Goal: Transaction & Acquisition: Book appointment/travel/reservation

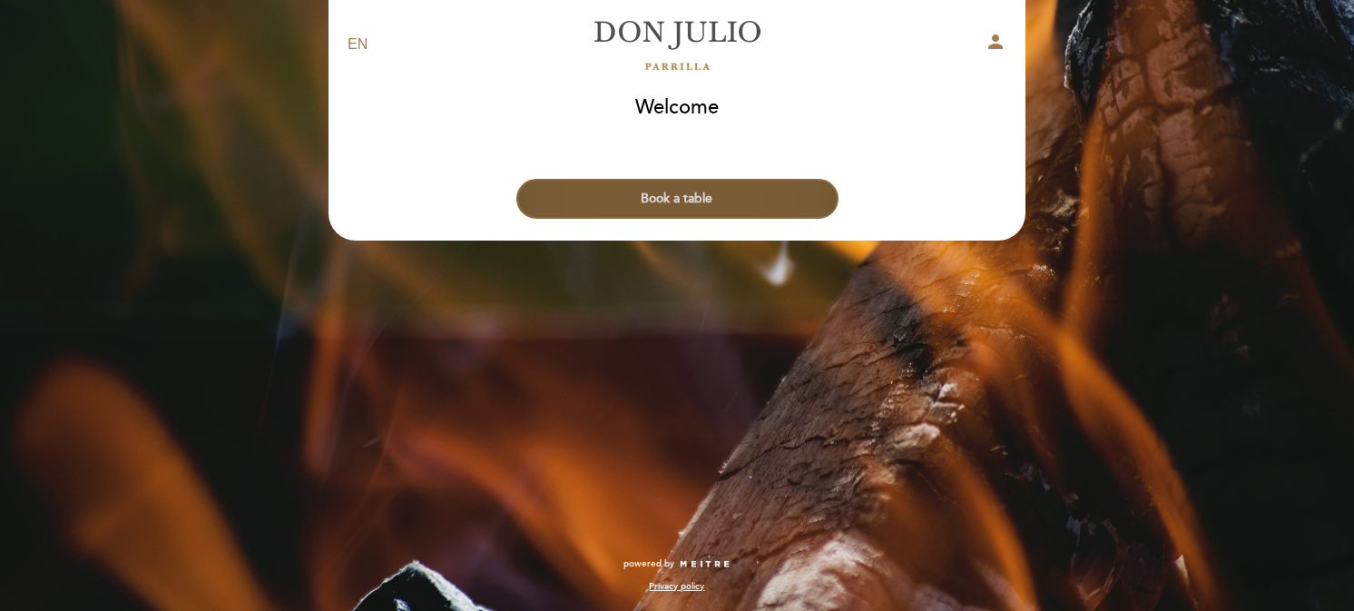
click at [703, 196] on button "Book a table" at bounding box center [678, 199] width 322 height 40
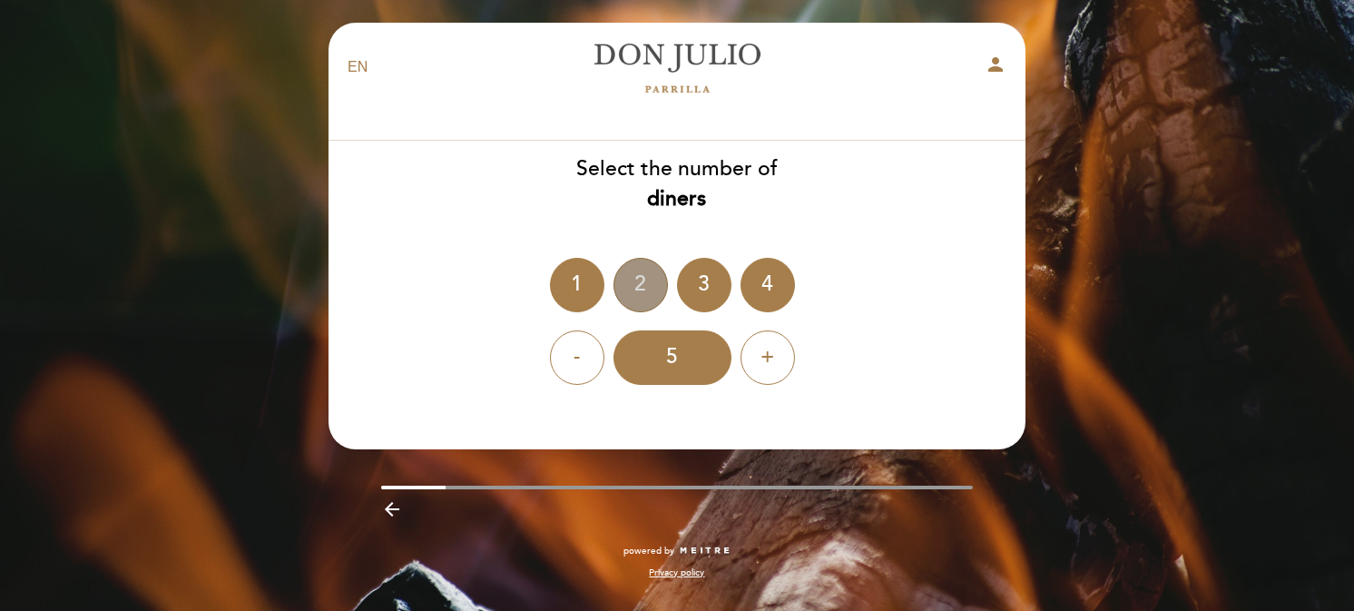
click at [641, 289] on div "2" at bounding box center [641, 285] width 54 height 54
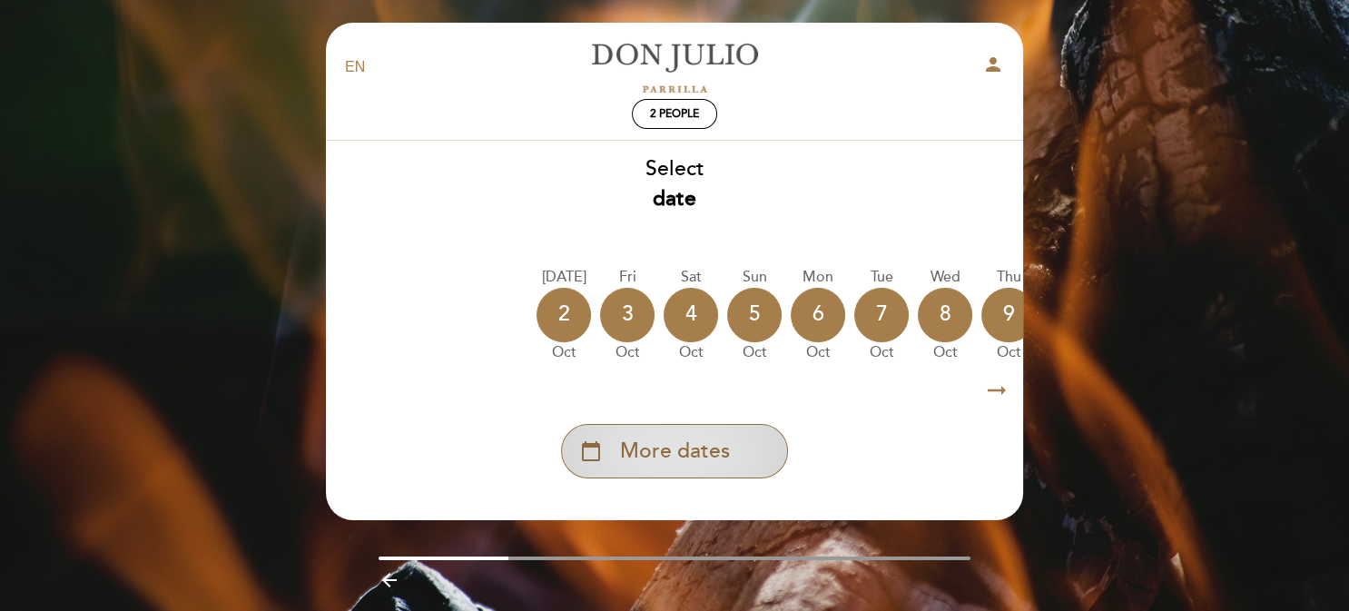
click at [660, 456] on span "More dates" at bounding box center [675, 452] width 110 height 30
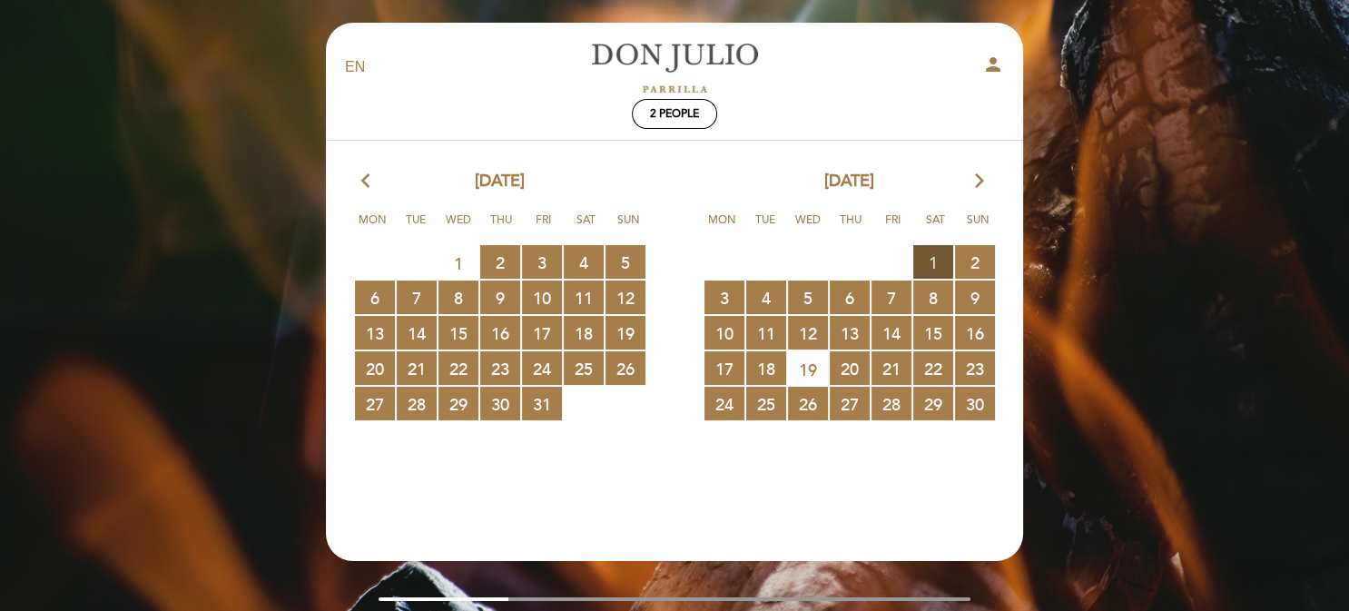
click at [938, 260] on span "1 RESERVATIONS AVAILABLE" at bounding box center [933, 262] width 40 height 34
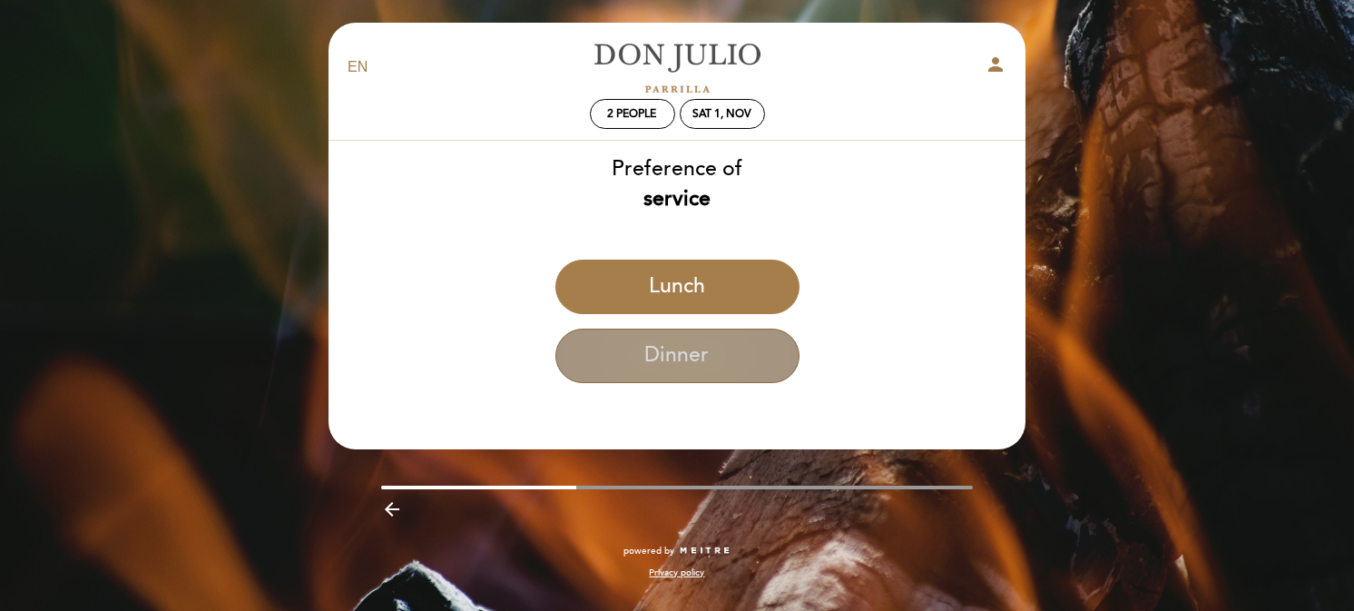
click at [672, 347] on button "Dinner" at bounding box center [678, 356] width 244 height 54
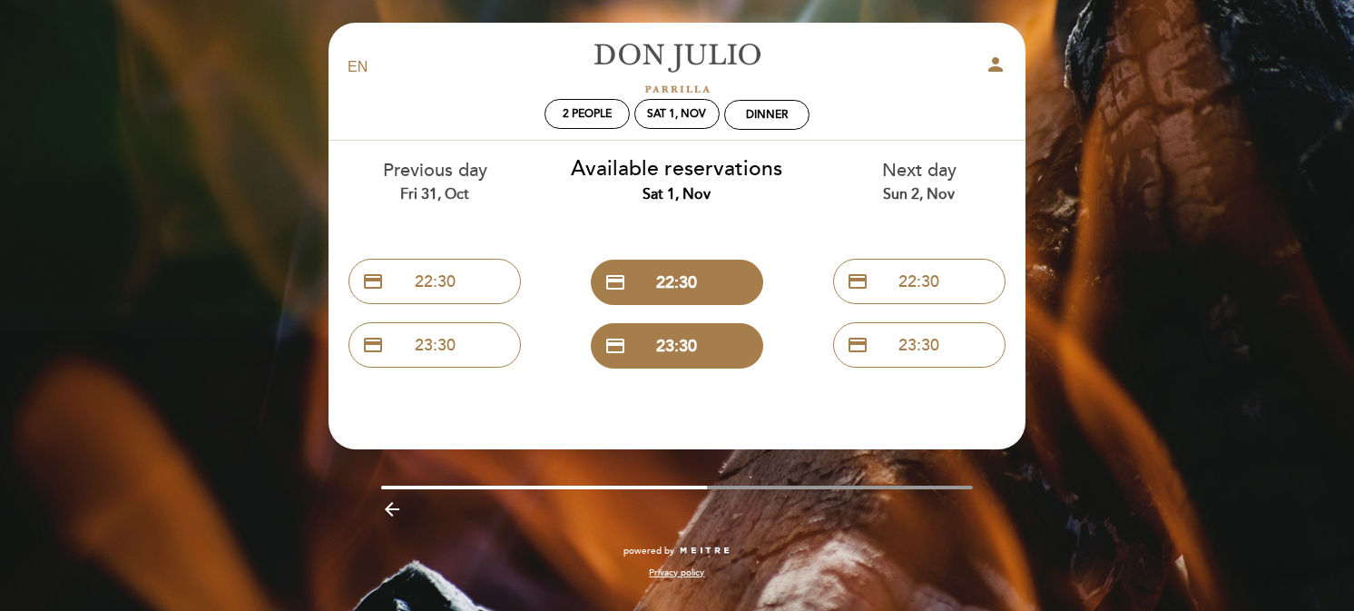
click at [356, 70] on select "EN ES PT" at bounding box center [358, 67] width 21 height 21
click at [508, 117] on div "2 people Sat 1, Nov Dinner" at bounding box center [677, 115] width 686 height 32
click at [940, 189] on div "Sun 2, Nov" at bounding box center [919, 194] width 215 height 21
click at [439, 187] on div "Fri 31, Oct" at bounding box center [435, 194] width 215 height 21
click at [363, 64] on select "EN ES PT" at bounding box center [358, 67] width 21 height 21
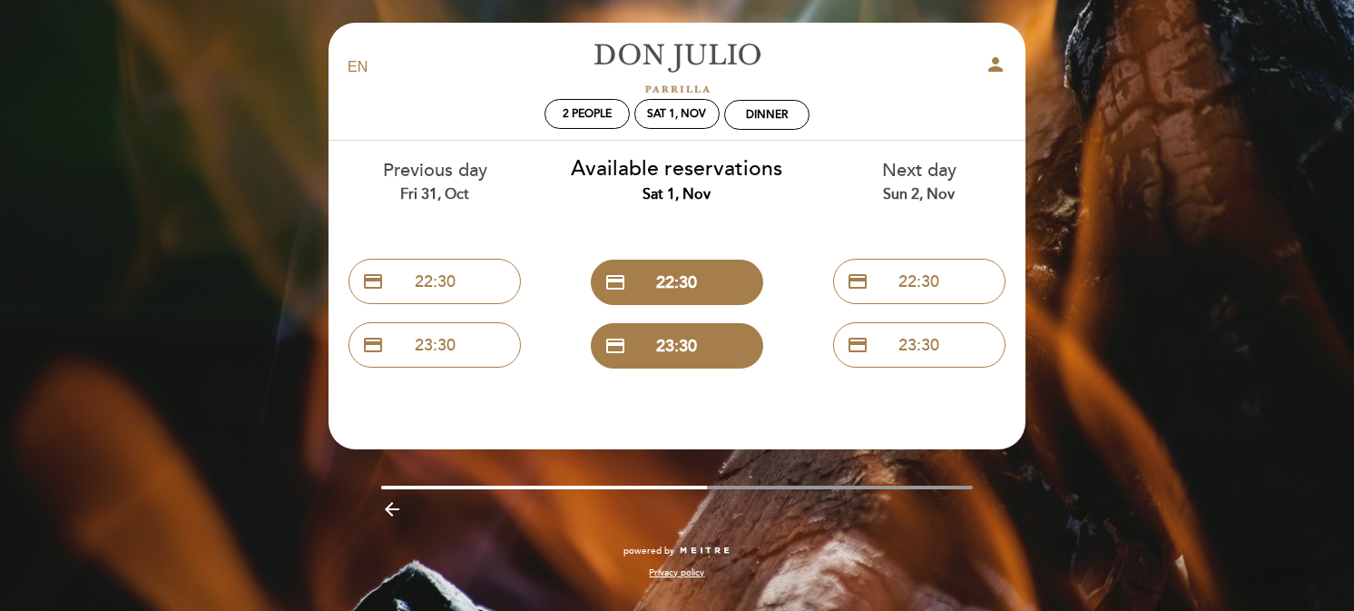
click at [457, 63] on div "EN ES PT" at bounding box center [448, 67] width 229 height 21
click at [688, 164] on div "Available reservations Sat 1, Nov" at bounding box center [677, 179] width 215 height 51
click at [694, 105] on div "Sat 1, Nov" at bounding box center [677, 114] width 85 height 30
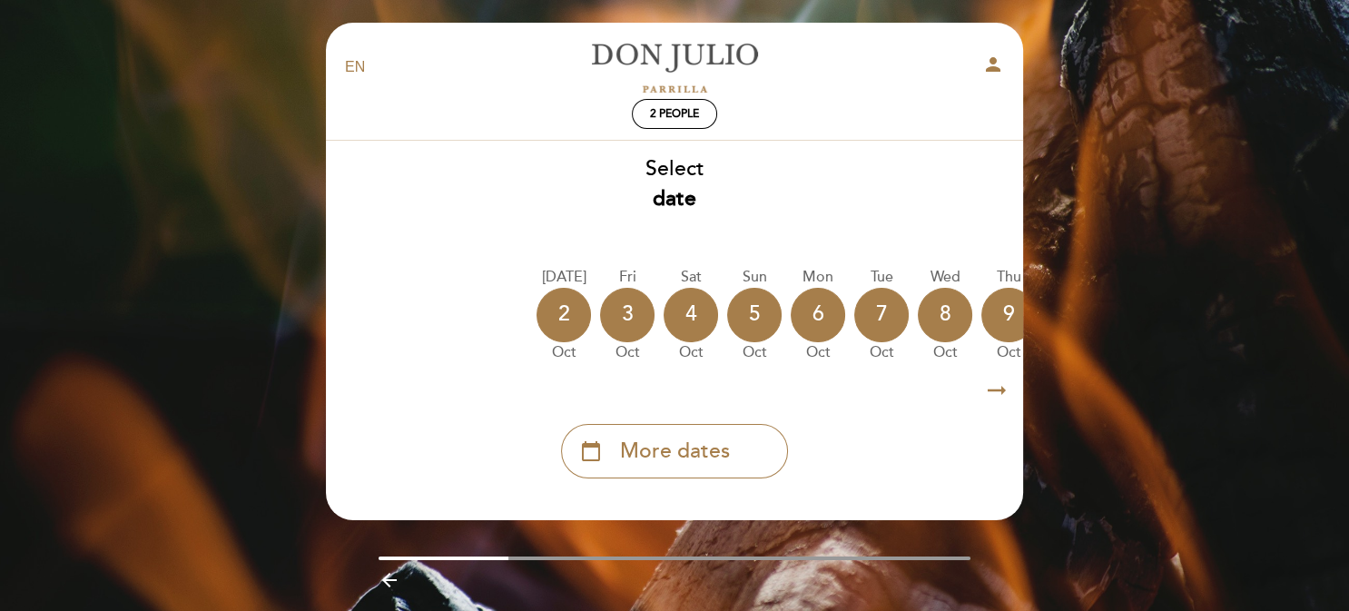
click at [992, 396] on icon "arrow_right_alt" at bounding box center [996, 390] width 27 height 39
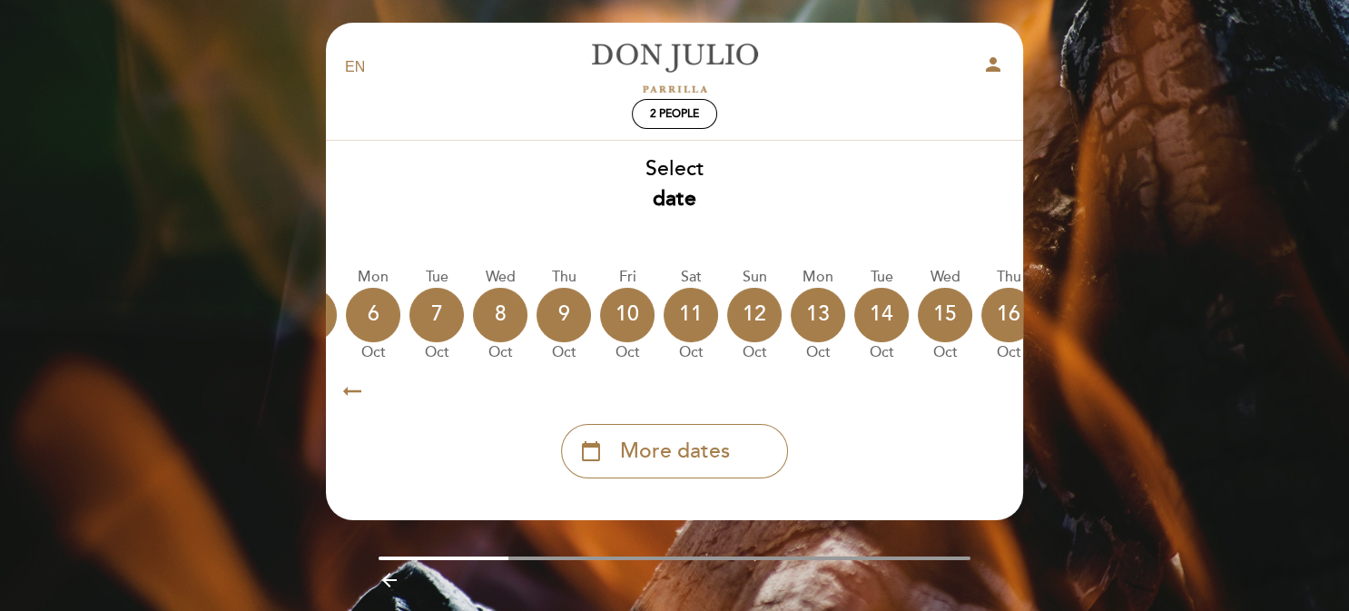
scroll to position [0, 528]
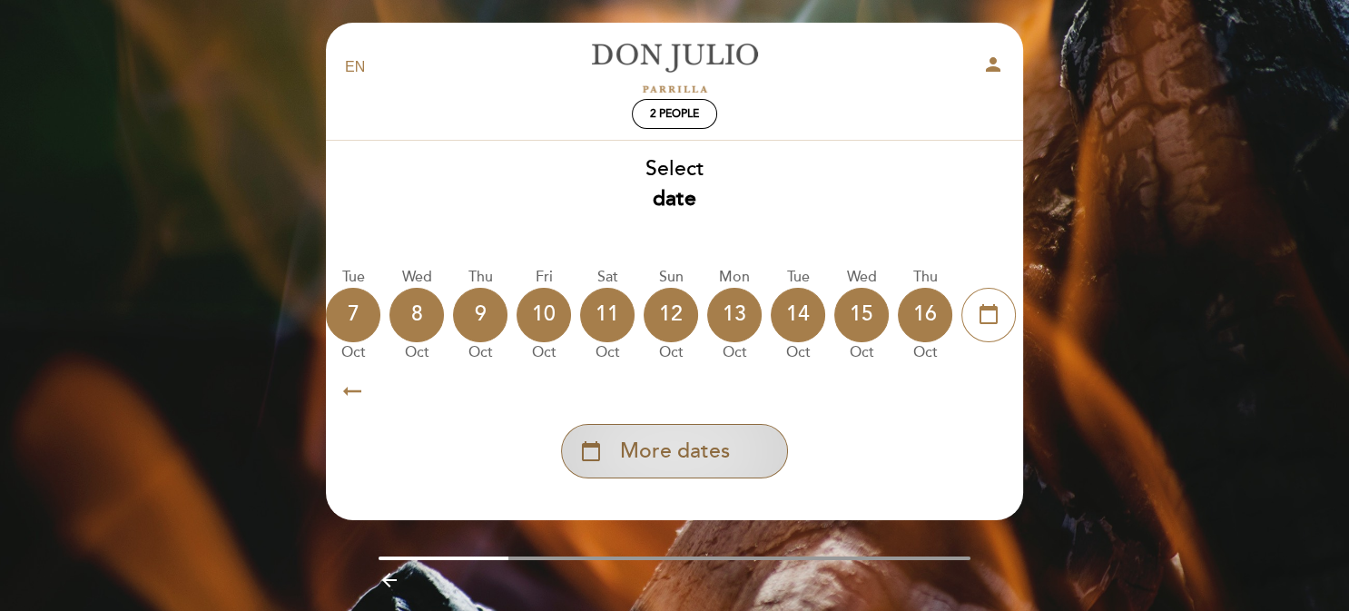
click at [694, 452] on span "More dates" at bounding box center [675, 452] width 110 height 30
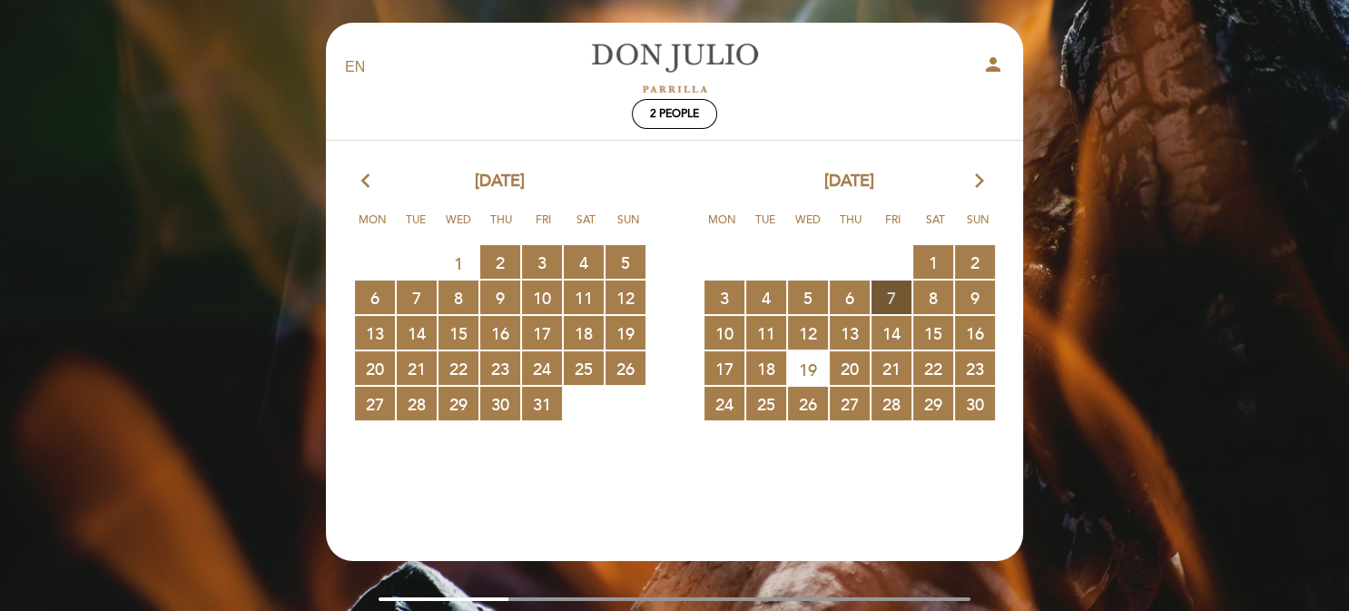
click at [890, 294] on span "7 RESERVATIONS AVAILABLE" at bounding box center [891, 298] width 40 height 34
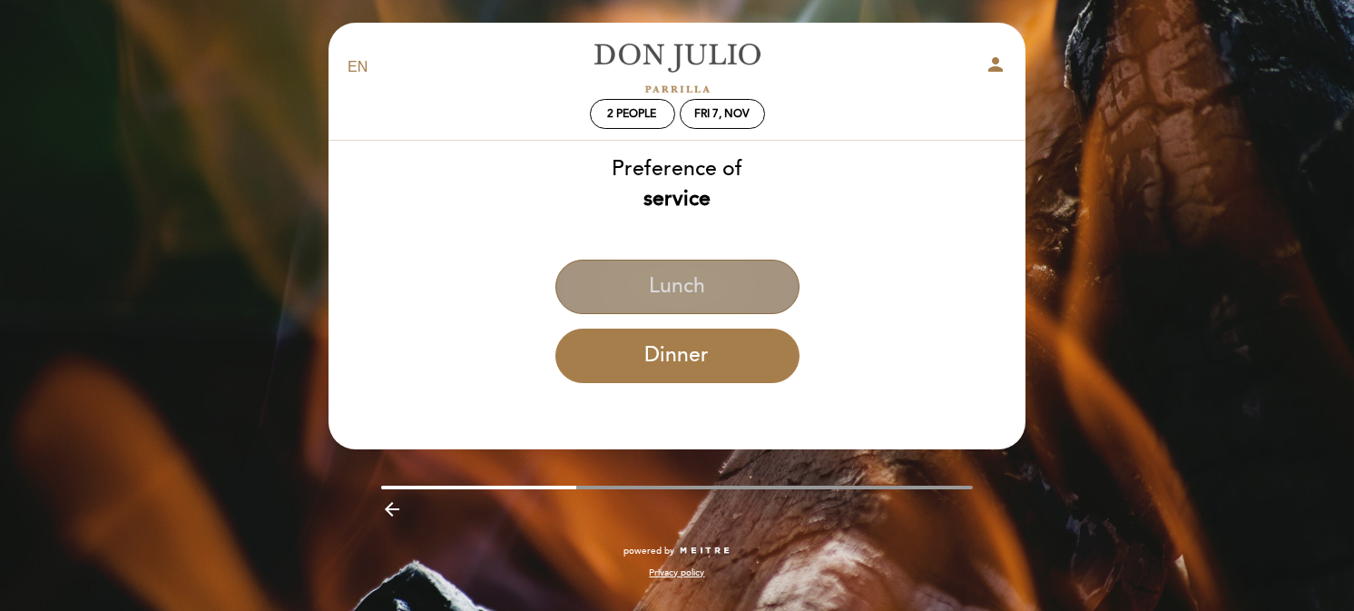
click at [682, 269] on button "Lunch" at bounding box center [678, 287] width 244 height 54
